Goal: Information Seeking & Learning: Learn about a topic

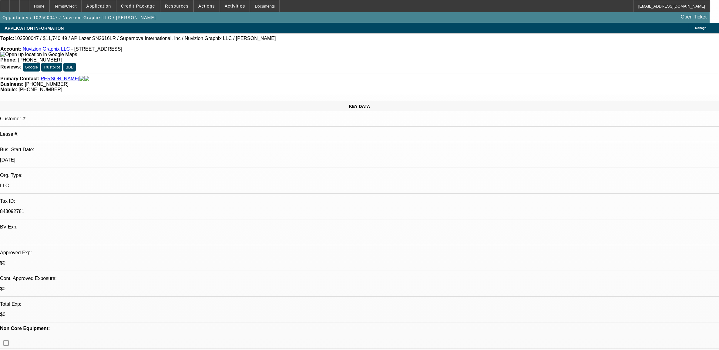
select select "0"
select select "0.1"
select select "5"
select select "0"
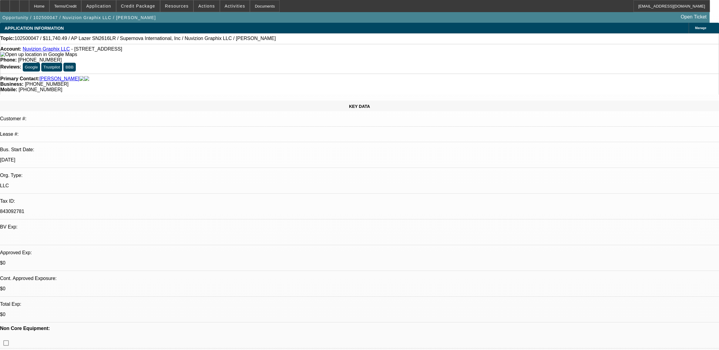
select select "0"
select select "0.1"
select select "5"
select select "0"
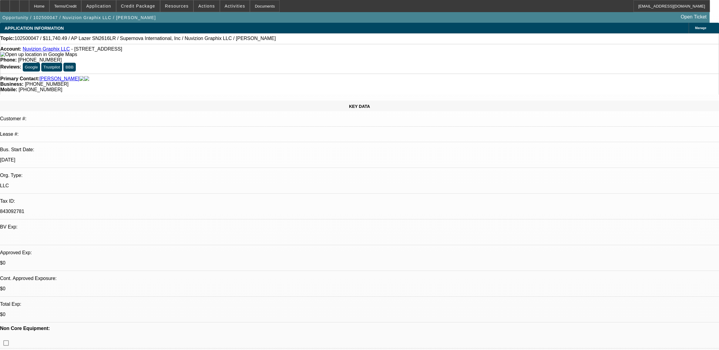
select select "0.1"
select select "5"
select select "0"
select select "0.1"
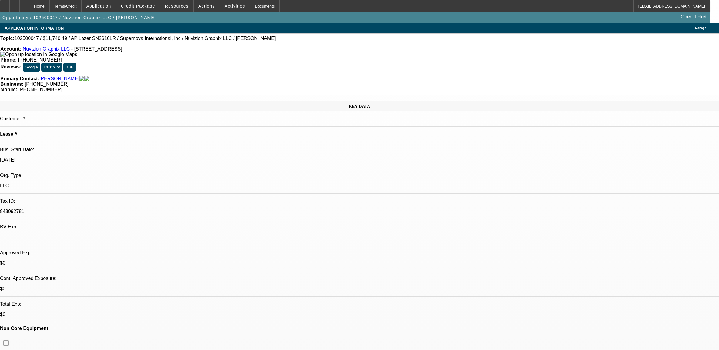
select select "5"
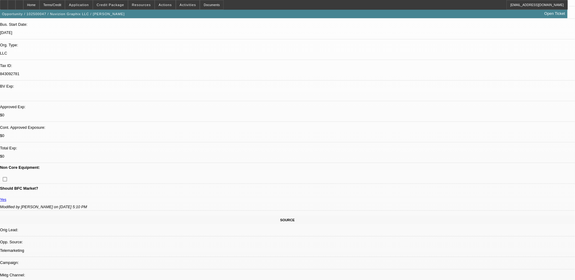
scroll to position [119, 0]
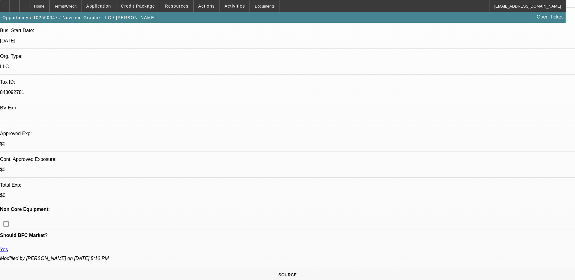
drag, startPoint x: 263, startPoint y: 52, endPoint x: 254, endPoint y: 45, distance: 11.0
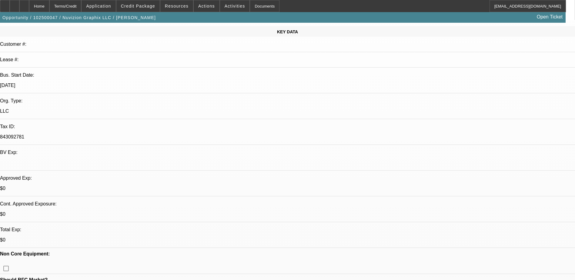
scroll to position [0, 0]
